Goal: Find contact information: Find contact information

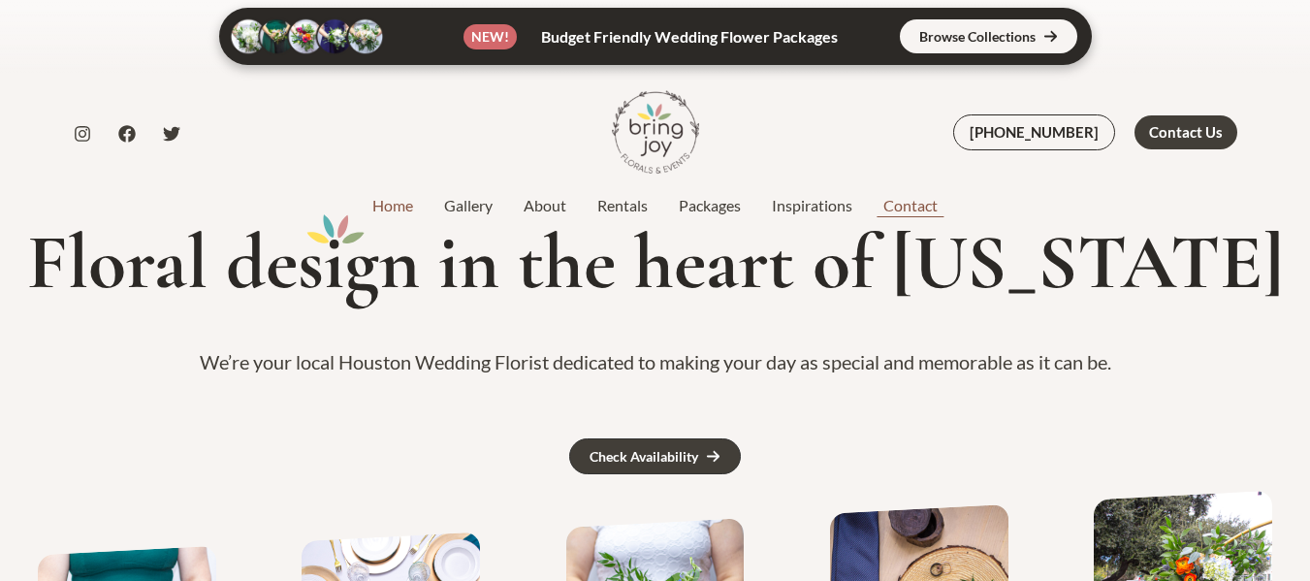
click at [921, 210] on link "Contact" at bounding box center [910, 205] width 85 height 23
